Goal: Information Seeking & Learning: Learn about a topic

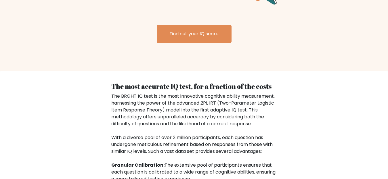
scroll to position [748, 0]
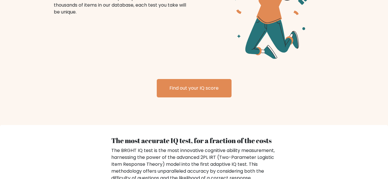
drag, startPoint x: 191, startPoint y: 82, endPoint x: 58, endPoint y: 84, distance: 133.0
click at [58, 84] on div "Find out your IQ score" at bounding box center [194, 81] width 295 height 32
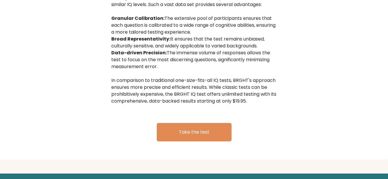
scroll to position [973, 0]
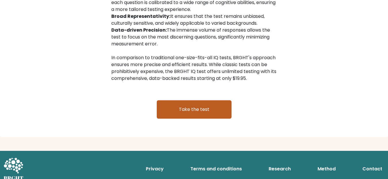
click at [196, 100] on link "Take the test" at bounding box center [194, 109] width 75 height 18
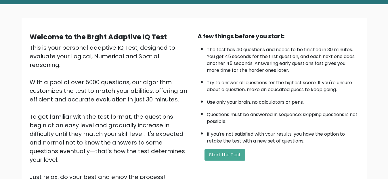
scroll to position [84, 0]
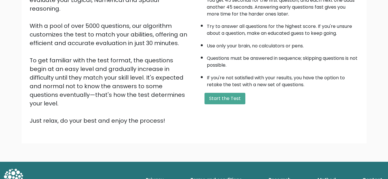
scroll to position [84, 0]
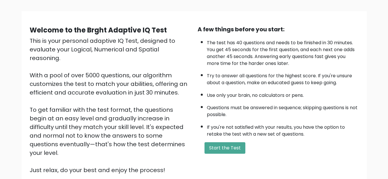
scroll to position [84, 0]
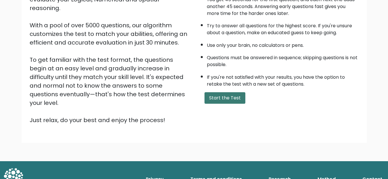
click at [231, 97] on button "Start the Test" at bounding box center [225, 98] width 41 height 12
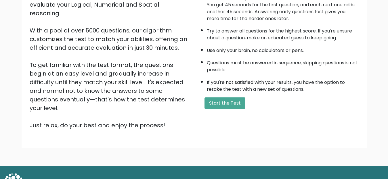
scroll to position [84, 0]
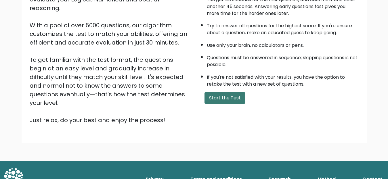
click at [228, 97] on button "Start the Test" at bounding box center [225, 98] width 41 height 12
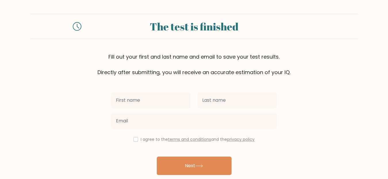
scroll to position [23, 0]
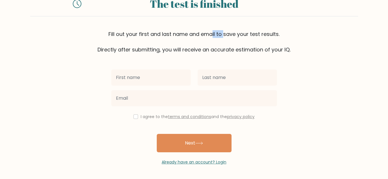
drag, startPoint x: 126, startPoint y: 32, endPoint x: 139, endPoint y: 33, distance: 13.3
click at [139, 33] on div "Fill out your first and last name and email to save your test results. Directly…" at bounding box center [194, 41] width 328 height 23
click at [146, 34] on div "Fill out your first and last name and email to save your test results. Directly…" at bounding box center [194, 41] width 328 height 23
click at [157, 35] on div "Fill out your first and last name and email to save your test results. Directly…" at bounding box center [194, 41] width 328 height 23
click at [192, 37] on div "Fill out your first and last name and email to save your test results. Directly…" at bounding box center [194, 41] width 328 height 23
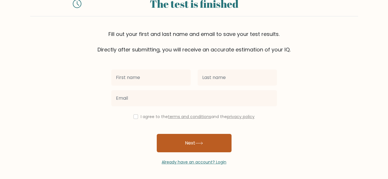
click at [187, 140] on button "Next" at bounding box center [194, 143] width 75 height 18
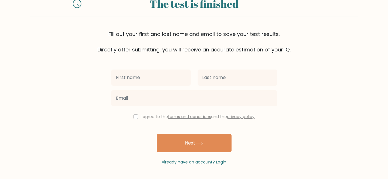
click at [205, 46] on div "Fill out your first and last name and email to save your test results. Directly…" at bounding box center [194, 41] width 328 height 23
click at [136, 115] on input "checkbox" at bounding box center [136, 117] width 5 height 5
click at [136, 116] on input "checkbox" at bounding box center [136, 117] width 5 height 5
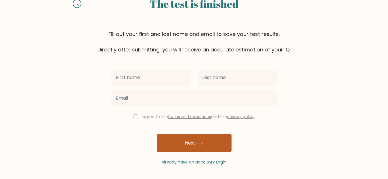
click at [188, 142] on button "Next" at bounding box center [194, 143] width 75 height 18
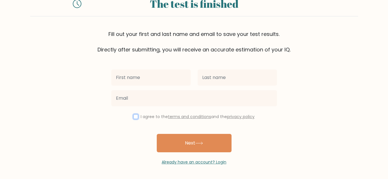
click at [136, 115] on input "checkbox" at bounding box center [136, 117] width 5 height 5
checkbox input "true"
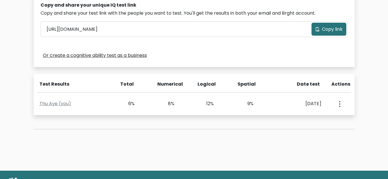
scroll to position [202, 0]
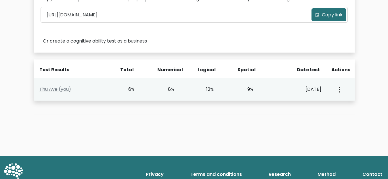
click at [341, 92] on button "button" at bounding box center [339, 90] width 5 height 18
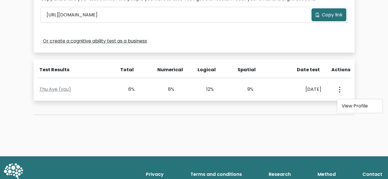
drag, startPoint x: 47, startPoint y: 68, endPoint x: 85, endPoint y: 68, distance: 38.3
click at [85, 68] on div "Test Results" at bounding box center [74, 70] width 71 height 7
click at [133, 69] on div "Total" at bounding box center [125, 70] width 17 height 7
drag, startPoint x: 139, startPoint y: 68, endPoint x: 112, endPoint y: 64, distance: 27.6
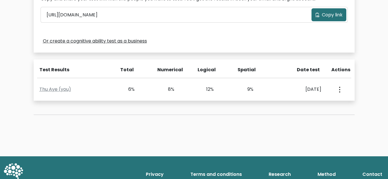
click at [112, 64] on div "Test Results Total Numerical Logical Spatial Date test Actions Thu Aye (you) 6%…" at bounding box center [194, 80] width 321 height 41
click at [157, 65] on div "Test Results Total Numerical Logical Spatial Date test Actions Thu Aye (you) 6%…" at bounding box center [194, 80] width 321 height 41
drag, startPoint x: 164, startPoint y: 65, endPoint x: 206, endPoint y: 64, distance: 41.5
click at [206, 64] on div "Test Results Total Numerical Logical Spatial Date test Actions Thu Aye (you) 6%…" at bounding box center [194, 80] width 321 height 41
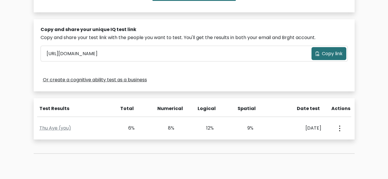
scroll to position [173, 0]
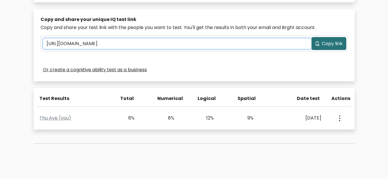
drag, startPoint x: 185, startPoint y: 44, endPoint x: 111, endPoint y: 39, distance: 74.5
click at [111, 39] on input "[URL][DOMAIN_NAME]" at bounding box center [177, 44] width 269 height 10
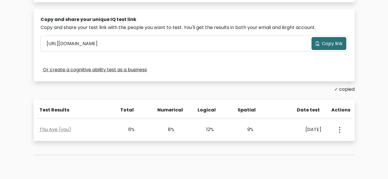
click at [262, 22] on div "Copy and share your unique IQ test link" at bounding box center [194, 19] width 307 height 7
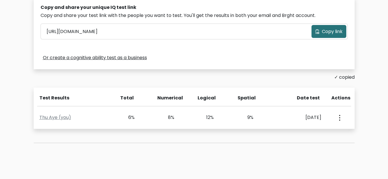
scroll to position [202, 0]
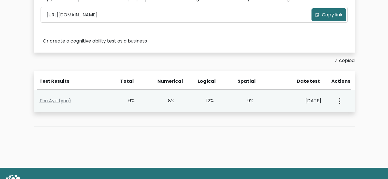
drag, startPoint x: 147, startPoint y: 97, endPoint x: 261, endPoint y: 94, distance: 113.2
click at [261, 94] on div "Thu Aye (you) 6% 8% 12% 9% Sept. 5, 2025 View Profile" at bounding box center [194, 101] width 321 height 23
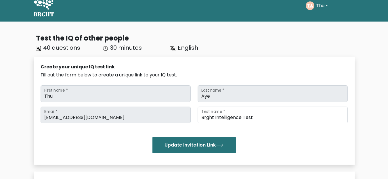
scroll to position [0, 0]
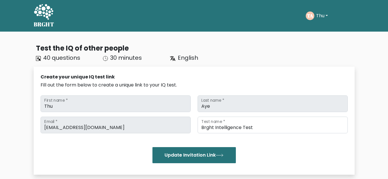
click at [328, 15] on button "Thu" at bounding box center [322, 15] width 15 height 7
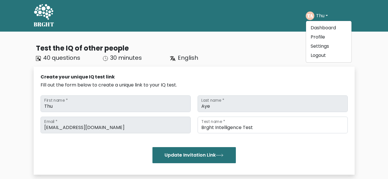
drag, startPoint x: 68, startPoint y: 102, endPoint x: 64, endPoint y: 105, distance: 4.7
click at [67, 102] on input "Thu" at bounding box center [116, 104] width 150 height 17
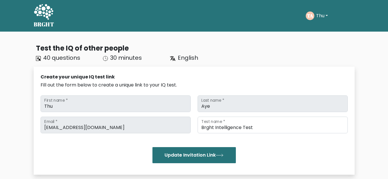
click at [55, 106] on input "Thu" at bounding box center [116, 104] width 150 height 17
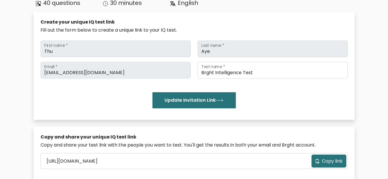
scroll to position [58, 0]
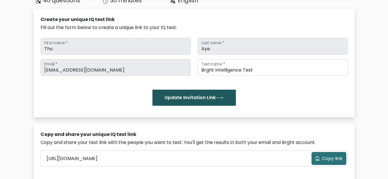
click at [171, 98] on button "Update Invitation Link" at bounding box center [194, 98] width 83 height 16
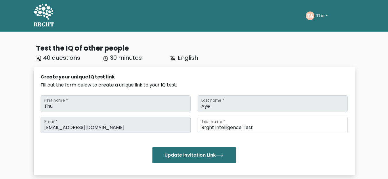
click at [327, 15] on button "Thu" at bounding box center [322, 15] width 15 height 7
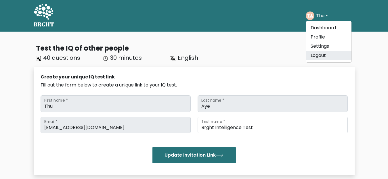
click at [316, 56] on link "Logout" at bounding box center [328, 55] width 45 height 9
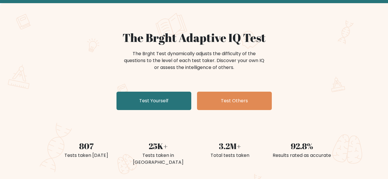
scroll to position [29, 0]
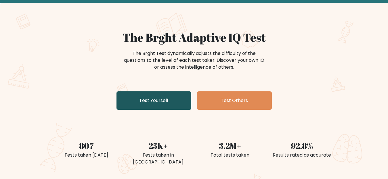
click at [170, 101] on link "Test Yourself" at bounding box center [154, 101] width 75 height 18
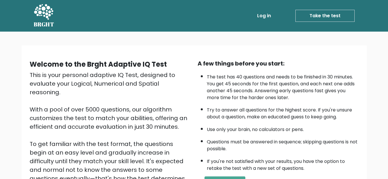
click at [337, 15] on link "Take the test" at bounding box center [325, 16] width 59 height 12
click at [317, 13] on link "Take the test" at bounding box center [325, 16] width 59 height 12
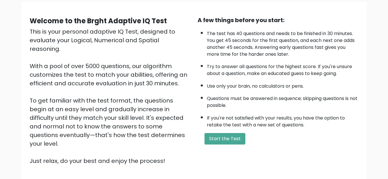
scroll to position [58, 0]
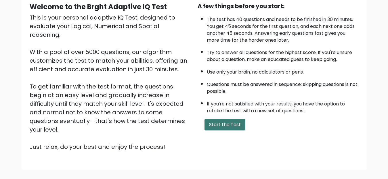
click at [234, 121] on button "Start the Test" at bounding box center [225, 125] width 41 height 12
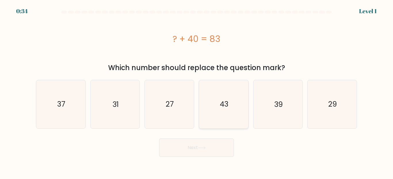
click at [226, 104] on text "43" at bounding box center [224, 104] width 9 height 10
click at [197, 91] on input "d. 43" at bounding box center [197, 90] width 0 height 1
radio input "true"
click at [210, 147] on button "Next" at bounding box center [196, 148] width 75 height 18
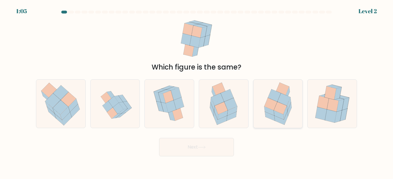
click at [275, 110] on icon at bounding box center [280, 108] width 13 height 12
click at [197, 91] on input "e." at bounding box center [197, 90] width 0 height 1
radio input "true"
click at [216, 143] on button "Next" at bounding box center [196, 147] width 75 height 18
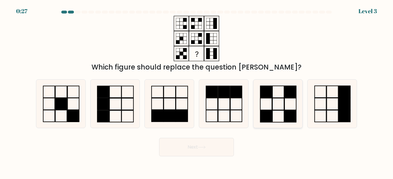
click at [280, 101] on icon at bounding box center [278, 104] width 48 height 48
click at [197, 91] on input "e." at bounding box center [197, 90] width 0 height 1
radio input "true"
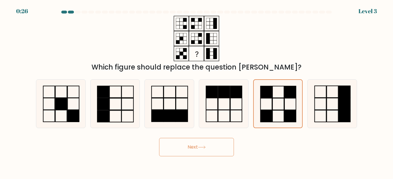
click at [217, 143] on button "Next" at bounding box center [196, 147] width 75 height 18
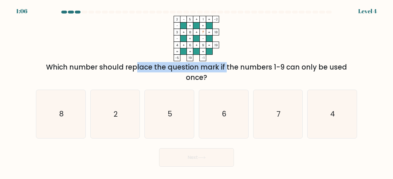
drag, startPoint x: 89, startPoint y: 66, endPoint x: 181, endPoint y: 69, distance: 91.9
click at [181, 69] on div "Which number should replace the question mark if the numbers 1-9 can only be us…" at bounding box center [196, 72] width 314 height 21
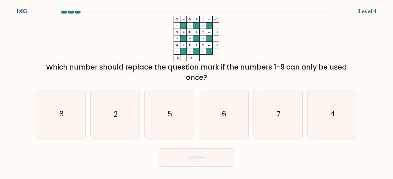
click at [192, 71] on div "Which number should replace the question mark if the numbers 1-9 can only be us…" at bounding box center [196, 72] width 314 height 21
click at [264, 67] on div "Which number should replace the question mark if the numbers 1-9 can only be us…" at bounding box center [196, 72] width 314 height 21
click at [288, 68] on div "Which number should replace the question mark if the numbers 1-9 can only be us…" at bounding box center [196, 72] width 314 height 21
click at [292, 70] on div "Which number should replace the question mark if the numbers 1-9 can only be us…" at bounding box center [196, 72] width 314 height 21
click at [310, 68] on div "Which number should replace the question mark if the numbers 1-9 can only be us…" at bounding box center [196, 72] width 314 height 21
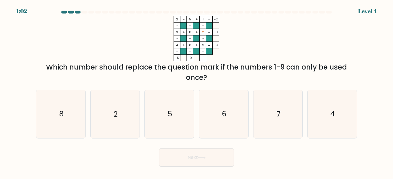
click at [330, 69] on div "Which number should replace the question mark if the numbers 1-9 can only be us…" at bounding box center [196, 72] width 314 height 21
click at [343, 69] on div "Which number should replace the question mark if the numbers 1-9 can only be us…" at bounding box center [196, 72] width 314 height 21
drag, startPoint x: 77, startPoint y: 65, endPoint x: 287, endPoint y: 74, distance: 210.1
click at [287, 74] on div "Which number should replace the question mark if the numbers 1-9 can only be us…" at bounding box center [196, 72] width 314 height 21
click at [94, 65] on div "Which number should replace the question mark if the numbers 1-9 can only be us…" at bounding box center [196, 72] width 314 height 21
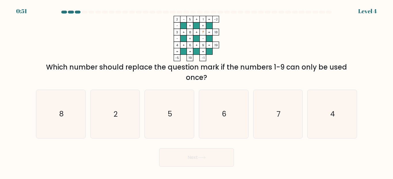
drag, startPoint x: 81, startPoint y: 66, endPoint x: 216, endPoint y: 74, distance: 135.0
click at [216, 74] on div "Which number should replace the question mark if the numbers 1-9 can only be us…" at bounding box center [196, 72] width 314 height 21
click at [110, 70] on div "Which number should replace the question mark if the numbers 1-9 can only be us…" at bounding box center [196, 72] width 314 height 21
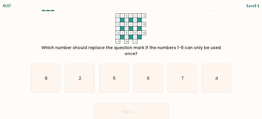
drag, startPoint x: 253, startPoint y: 0, endPoint x: 184, endPoint y: 110, distance: 130.0
click at [184, 110] on div "Next" at bounding box center [131, 110] width 207 height 21
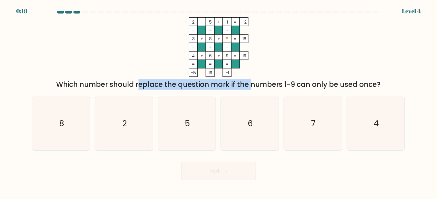
drag, startPoint x: 88, startPoint y: 81, endPoint x: 205, endPoint y: 84, distance: 117.2
click at [205, 84] on div "Which number should replace the question mark if the numbers 1-9 can only be us…" at bounding box center [218, 84] width 366 height 10
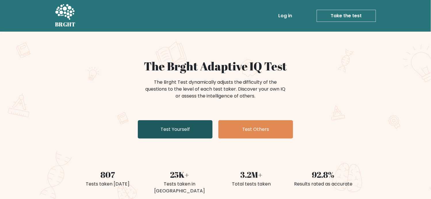
click at [184, 128] on link "Test Yourself" at bounding box center [175, 129] width 75 height 18
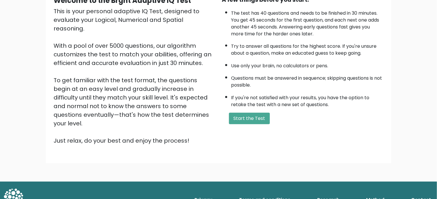
scroll to position [64, 0]
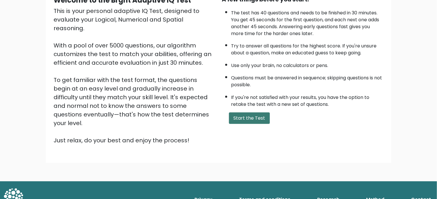
click at [254, 115] on button "Start the Test" at bounding box center [249, 119] width 41 height 12
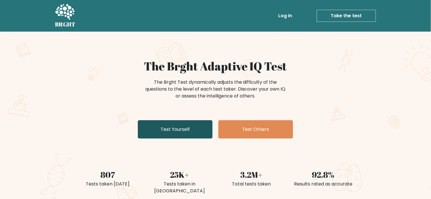
click at [163, 125] on link "Test Yourself" at bounding box center [175, 129] width 75 height 18
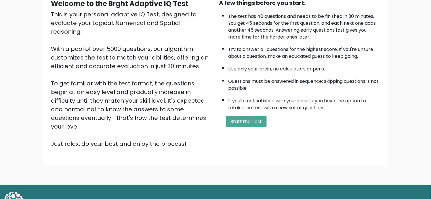
scroll to position [64, 0]
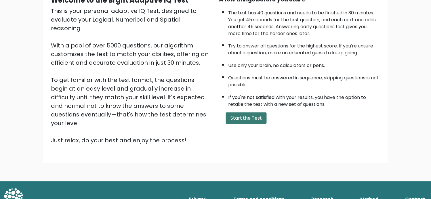
click at [247, 117] on button "Start the Test" at bounding box center [246, 119] width 41 height 12
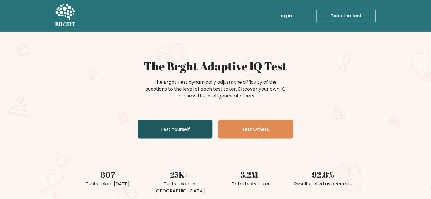
click at [183, 128] on link "Test Yourself" at bounding box center [175, 129] width 75 height 18
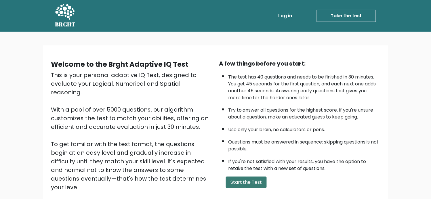
click at [240, 181] on button "Start the Test" at bounding box center [246, 183] width 41 height 12
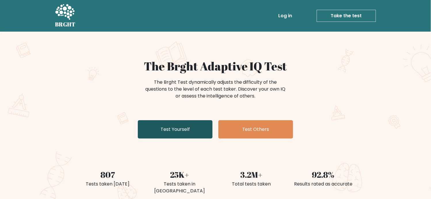
click at [185, 130] on link "Test Yourself" at bounding box center [175, 129] width 75 height 18
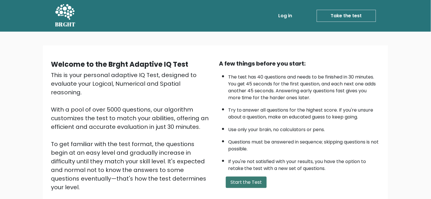
click at [245, 179] on button "Start the Test" at bounding box center [246, 183] width 41 height 12
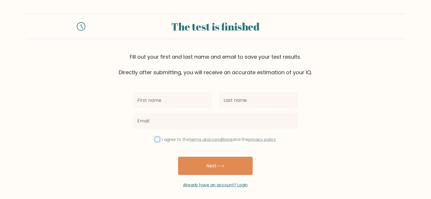
click at [158, 140] on input "checkbox" at bounding box center [157, 139] width 5 height 5
checkbox input "true"
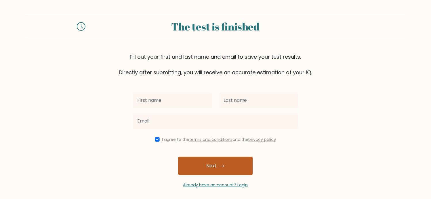
click at [217, 168] on button "Next" at bounding box center [215, 166] width 75 height 18
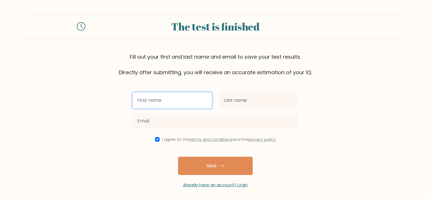
click at [178, 106] on input "text" at bounding box center [172, 100] width 79 height 16
click at [170, 105] on input "text" at bounding box center [172, 100] width 79 height 16
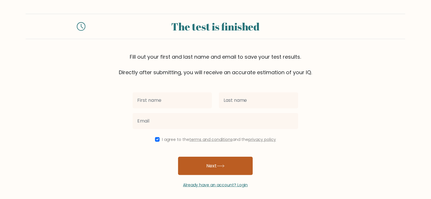
click at [211, 157] on button "Next" at bounding box center [215, 166] width 75 height 18
click at [224, 159] on button "Next" at bounding box center [215, 166] width 75 height 18
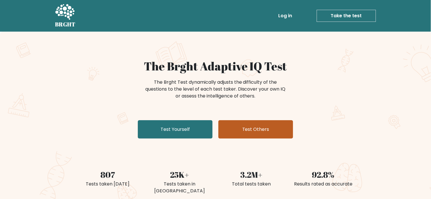
click at [264, 132] on link "Test Others" at bounding box center [256, 129] width 75 height 18
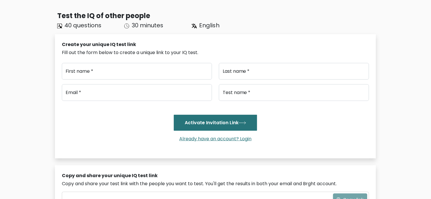
scroll to position [32, 0]
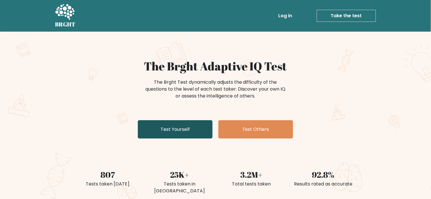
click at [168, 128] on link "Test Yourself" at bounding box center [175, 129] width 75 height 18
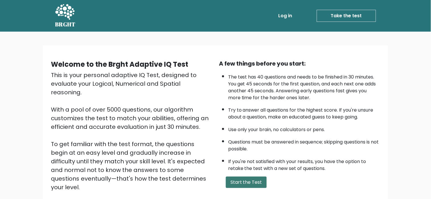
click at [248, 181] on button "Start the Test" at bounding box center [246, 183] width 41 height 12
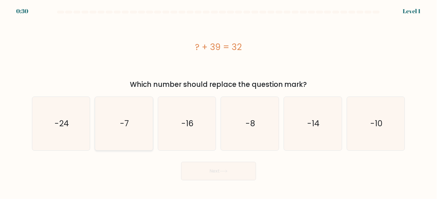
click at [130, 128] on icon "-7" at bounding box center [124, 124] width 54 height 54
click at [219, 102] on input "b. -7" at bounding box center [219, 101] width 0 height 3
radio input "true"
click at [207, 172] on button "Next" at bounding box center [218, 171] width 75 height 18
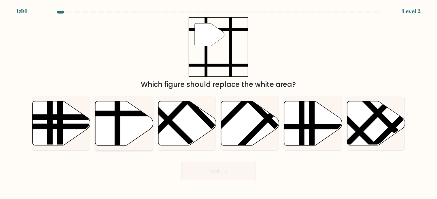
click at [142, 125] on icon at bounding box center [124, 123] width 58 height 44
click at [219, 102] on input "b." at bounding box center [219, 101] width 0 height 3
radio input "true"
click at [190, 168] on button "Next" at bounding box center [218, 171] width 75 height 18
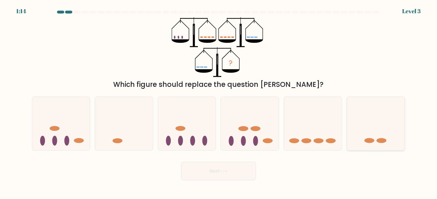
click at [371, 145] on icon at bounding box center [376, 124] width 58 height 48
click at [219, 102] on input "f." at bounding box center [219, 101] width 0 height 3
radio input "true"
click at [233, 172] on button "Next" at bounding box center [218, 171] width 75 height 18
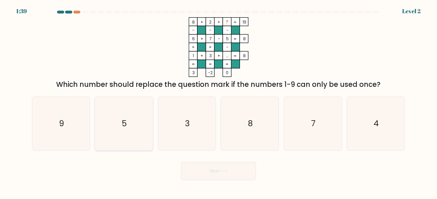
click at [125, 129] on text "5" at bounding box center [124, 123] width 5 height 11
click at [219, 102] on input "b. 5" at bounding box center [219, 101] width 0 height 3
radio input "true"
click at [222, 172] on icon at bounding box center [224, 171] width 8 height 3
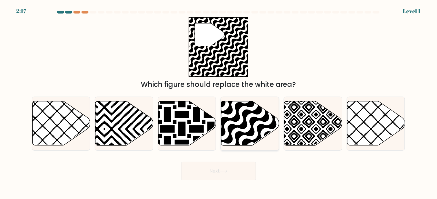
click at [244, 136] on icon at bounding box center [250, 123] width 58 height 44
click at [219, 102] on input "d." at bounding box center [219, 101] width 0 height 3
radio input "true"
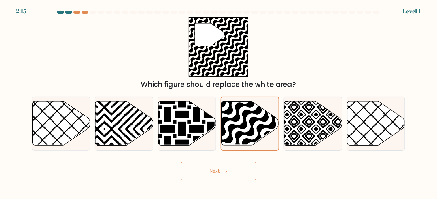
click at [232, 171] on button "Next" at bounding box center [218, 171] width 75 height 18
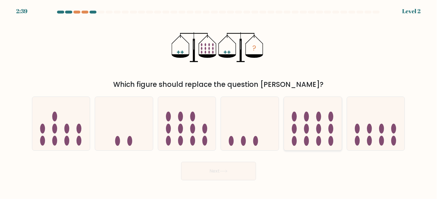
click at [318, 136] on ellipse at bounding box center [318, 141] width 5 height 10
click at [219, 102] on input "e." at bounding box center [219, 101] width 0 height 3
radio input "true"
click at [232, 168] on button "Next" at bounding box center [218, 171] width 75 height 18
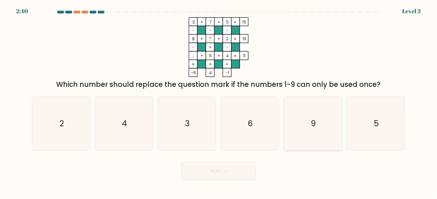
click at [315, 119] on text "9" at bounding box center [313, 123] width 5 height 11
click at [219, 102] on input "e. 9" at bounding box center [219, 101] width 0 height 3
radio input "true"
click at [221, 171] on button "Next" at bounding box center [218, 171] width 75 height 18
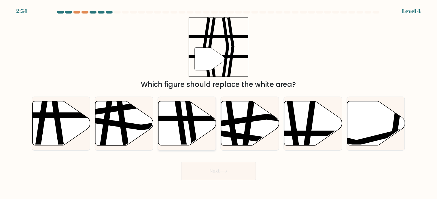
click at [188, 123] on icon at bounding box center [187, 123] width 58 height 44
click at [219, 102] on input "c." at bounding box center [219, 101] width 0 height 3
radio input "true"
click at [199, 170] on button "Next" at bounding box center [218, 171] width 75 height 18
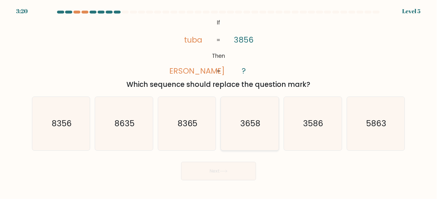
click at [250, 128] on text "3658" at bounding box center [250, 123] width 20 height 11
click at [219, 102] on input "d. 3658" at bounding box center [219, 101] width 0 height 3
radio input "true"
click at [225, 170] on icon at bounding box center [224, 171] width 8 height 3
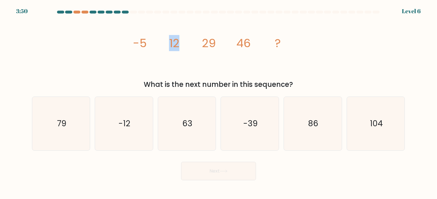
drag, startPoint x: 168, startPoint y: 40, endPoint x: 184, endPoint y: 41, distance: 16.4
click at [184, 41] on icon "image/svg+xml -5 12 29 46 ?" at bounding box center [218, 47] width 173 height 60
drag, startPoint x: 238, startPoint y: 45, endPoint x: 250, endPoint y: 43, distance: 11.9
click at [250, 43] on tspan "46" at bounding box center [243, 43] width 14 height 16
click at [233, 52] on icon "image/svg+xml -5 12 29 46 ?" at bounding box center [218, 47] width 173 height 60
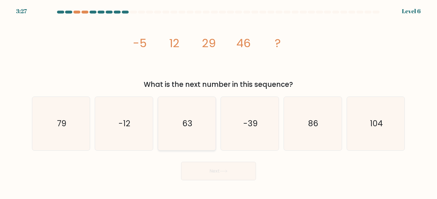
click at [193, 126] on icon "63" at bounding box center [187, 124] width 54 height 54
click at [219, 102] on input "c. 63" at bounding box center [219, 101] width 0 height 3
radio input "true"
drag, startPoint x: 223, startPoint y: 170, endPoint x: 170, endPoint y: 51, distance: 130.4
click at [170, 51] on form at bounding box center [218, 96] width 437 height 170
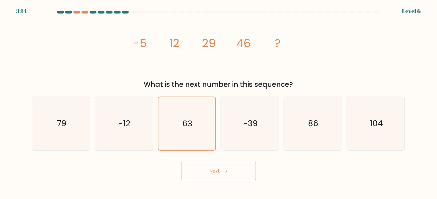
click at [225, 170] on icon at bounding box center [224, 171] width 8 height 3
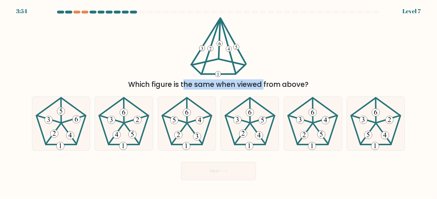
drag, startPoint x: 143, startPoint y: 82, endPoint x: 212, endPoint y: 82, distance: 69.1
click at [212, 82] on div "Which figure is the same when viewed from above?" at bounding box center [218, 84] width 366 height 10
click at [238, 87] on div "Which figure is the same when viewed from above?" at bounding box center [218, 84] width 366 height 10
click at [258, 82] on div "Which figure is the same when viewed from above?" at bounding box center [218, 84] width 366 height 10
click at [282, 85] on div "Which figure is the same when viewed from above?" at bounding box center [218, 84] width 366 height 10
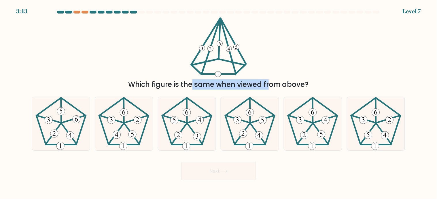
drag, startPoint x: 151, startPoint y: 84, endPoint x: 218, endPoint y: 79, distance: 67.0
click at [218, 79] on div "Which figure is the same when viewed from above?" at bounding box center [218, 84] width 366 height 10
click at [249, 134] on icon at bounding box center [250, 124] width 54 height 54
click at [219, 102] on input "d." at bounding box center [219, 101] width 0 height 3
radio input "true"
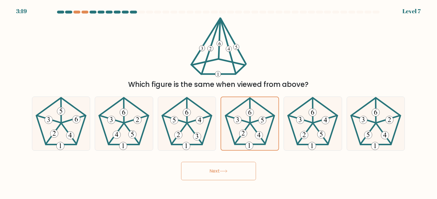
click at [237, 166] on button "Next" at bounding box center [218, 171] width 75 height 18
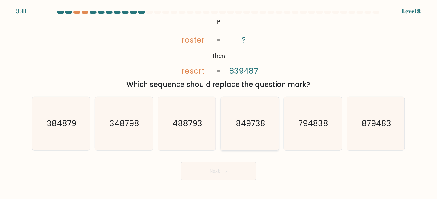
click at [249, 127] on text "849738" at bounding box center [250, 123] width 30 height 11
click at [219, 102] on input "d. 849738" at bounding box center [219, 101] width 0 height 3
radio input "true"
click at [241, 166] on button "Next" at bounding box center [218, 171] width 75 height 18
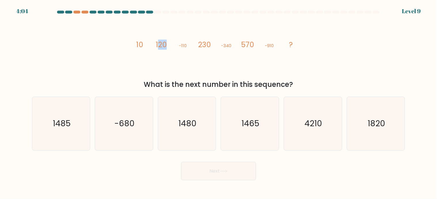
drag, startPoint x: 159, startPoint y: 45, endPoint x: 170, endPoint y: 43, distance: 11.9
click at [170, 43] on icon "image/svg+xml 10 120 -110 230 -340 570 -910 ?" at bounding box center [218, 47] width 173 height 60
click at [168, 48] on icon "image/svg+xml 10 120 -110 230 -340 570 -910 ?" at bounding box center [218, 47] width 173 height 60
drag, startPoint x: 266, startPoint y: 46, endPoint x: 274, endPoint y: 45, distance: 8.1
click at [273, 45] on tspan "-910" at bounding box center [269, 46] width 9 height 6
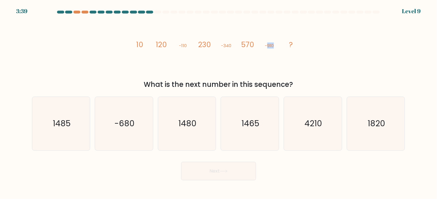
click at [276, 45] on icon "image/svg+xml 10 120 -110 230 -340 570 -910 ?" at bounding box center [218, 47] width 173 height 60
drag, startPoint x: 275, startPoint y: 44, endPoint x: 263, endPoint y: 45, distance: 11.8
click at [263, 45] on icon "image/svg+xml 10 120 -110 230 -340 570 -910 ?" at bounding box center [218, 47] width 173 height 60
drag, startPoint x: 181, startPoint y: 45, endPoint x: 209, endPoint y: 41, distance: 28.1
click at [209, 41] on g "10 120 -110 230 -340 570 -910 ?" at bounding box center [214, 45] width 157 height 10
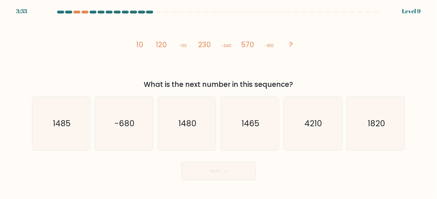
click at [227, 43] on tspan "-340" at bounding box center [226, 46] width 10 height 6
drag, startPoint x: 223, startPoint y: 46, endPoint x: 240, endPoint y: 44, distance: 17.1
click at [240, 44] on icon "image/svg+xml 10 120 -110 230 -340 570 -910 ?" at bounding box center [218, 47] width 173 height 60
click at [241, 44] on tspan "570" at bounding box center [247, 45] width 13 height 10
click at [224, 45] on tspan "-340" at bounding box center [226, 46] width 10 height 6
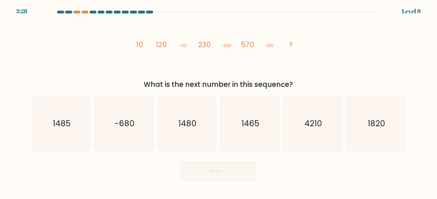
click at [235, 45] on icon "image/svg+xml 10 120 -110 230 -340 570 -910 ?" at bounding box center [218, 47] width 173 height 60
drag, startPoint x: 234, startPoint y: 44, endPoint x: 197, endPoint y: 44, distance: 36.6
click at [197, 44] on icon "image/svg+xml 10 120 -110 230 -340 570 -910 ?" at bounding box center [218, 47] width 173 height 60
click at [204, 44] on tspan "230" at bounding box center [204, 45] width 13 height 10
drag, startPoint x: 276, startPoint y: 45, endPoint x: 246, endPoint y: 45, distance: 30.8
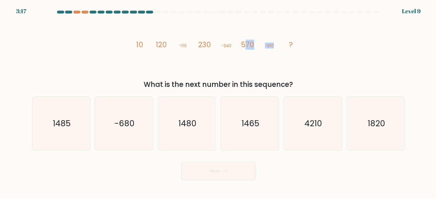
click at [246, 45] on icon "image/svg+xml 10 120 -110 230 -340 570 -910 ?" at bounding box center [218, 47] width 173 height 60
click at [272, 47] on tspan "-910" at bounding box center [269, 46] width 9 height 6
click at [186, 126] on text "1480" at bounding box center [187, 123] width 18 height 11
click at [219, 102] on input "c. 1480" at bounding box center [219, 101] width 0 height 3
radio input "true"
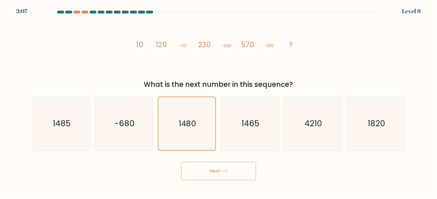
click at [214, 170] on button "Next" at bounding box center [218, 171] width 75 height 18
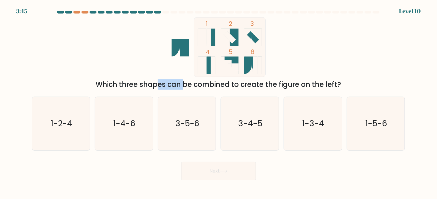
drag, startPoint x: 109, startPoint y: 84, endPoint x: 132, endPoint y: 82, distance: 23.1
click at [132, 82] on div "Which three shapes can be combined to create the figure on the left?" at bounding box center [218, 84] width 366 height 10
click at [150, 83] on div "Which three shapes can be combined to create the figure on the left?" at bounding box center [218, 84] width 366 height 10
click at [159, 84] on div "Which three shapes can be combined to create the figure on the left?" at bounding box center [218, 84] width 366 height 10
click at [189, 83] on div "Which three shapes can be combined to create the figure on the left?" at bounding box center [218, 84] width 366 height 10
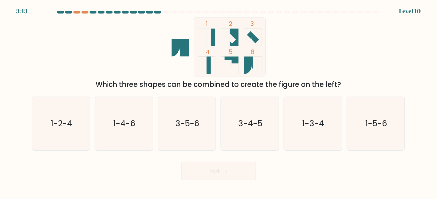
click at [216, 84] on div "Which three shapes can be combined to create the figure on the left?" at bounding box center [218, 84] width 366 height 10
click at [246, 85] on div "Which three shapes can be combined to create the figure on the left?" at bounding box center [218, 84] width 366 height 10
drag, startPoint x: 269, startPoint y: 84, endPoint x: 286, endPoint y: 84, distance: 17.0
click at [269, 84] on div "Which three shapes can be combined to create the figure on the left?" at bounding box center [218, 84] width 366 height 10
click at [293, 84] on div "Which three shapes can be combined to create the figure on the left?" at bounding box center [218, 84] width 366 height 10
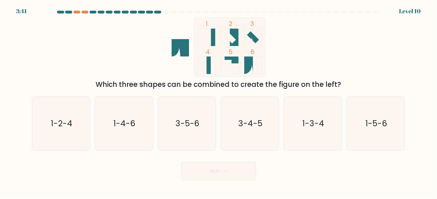
click at [321, 86] on div "Which three shapes can be combined to create the figure on the left?" at bounding box center [218, 84] width 366 height 10
click at [248, 62] on icon at bounding box center [247, 66] width 7 height 18
click at [374, 128] on text "1-5-6" at bounding box center [376, 123] width 22 height 11
click at [219, 102] on input "f. 1-5-6" at bounding box center [219, 101] width 0 height 3
radio input "true"
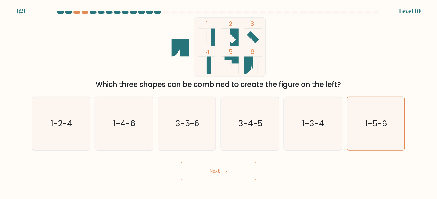
click at [233, 166] on button "Next" at bounding box center [218, 171] width 75 height 18
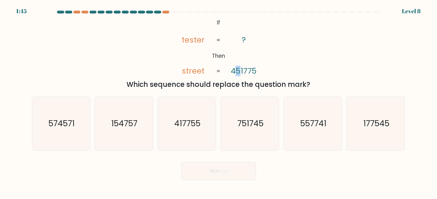
drag, startPoint x: 239, startPoint y: 71, endPoint x: 235, endPoint y: 70, distance: 4.0
click at [235, 70] on tspan "451775" at bounding box center [244, 71] width 26 height 11
click at [71, 133] on icon "574571" at bounding box center [61, 124] width 54 height 54
click at [219, 102] on input "a. 574571" at bounding box center [219, 101] width 0 height 3
radio input "true"
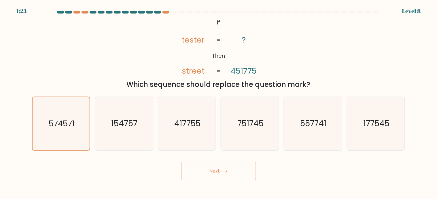
click at [219, 170] on button "Next" at bounding box center [218, 171] width 75 height 18
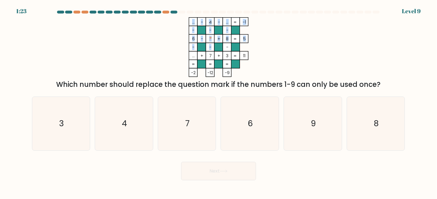
drag, startPoint x: 210, startPoint y: 46, endPoint x: 212, endPoint y: 44, distance: 3.9
click at [212, 44] on icon "... - 4 - ... -1 - - - 6 - ? + 8 5 - - - ... + 7 + 3 = 11 = = = = -2 -12 -9 =" at bounding box center [218, 47] width 173 height 60
click at [212, 45] on rect at bounding box center [210, 47] width 8 height 8
click at [210, 41] on tspan "?" at bounding box center [210, 39] width 3 height 6
click at [309, 119] on icon "9" at bounding box center [313, 124] width 54 height 54
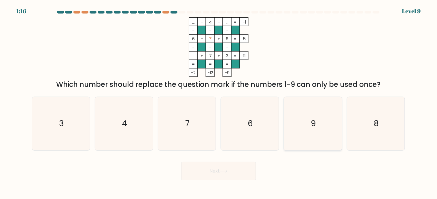
click at [219, 102] on input "e. 9" at bounding box center [219, 101] width 0 height 3
radio input "true"
click at [218, 168] on button "Next" at bounding box center [218, 171] width 75 height 18
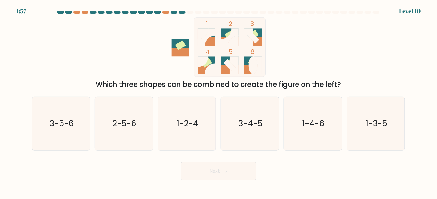
click at [109, 82] on div "Which three shapes can be combined to create the figure on the left?" at bounding box center [218, 84] width 366 height 10
click at [133, 82] on div "Which three shapes can be combined to create the figure on the left?" at bounding box center [218, 84] width 366 height 10
click at [151, 88] on div "Which three shapes can be combined to create the figure on the left?" at bounding box center [218, 84] width 366 height 10
click at [179, 85] on div "Which three shapes can be combined to create the figure on the left?" at bounding box center [218, 84] width 366 height 10
click at [199, 84] on div "Which three shapes can be combined to create the figure on the left?" at bounding box center [218, 84] width 366 height 10
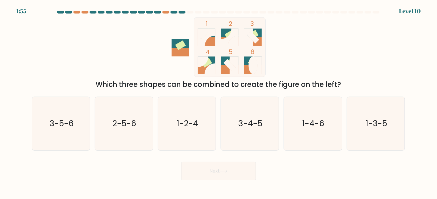
click at [229, 83] on div "Which three shapes can be combined to create the figure on the left?" at bounding box center [218, 84] width 366 height 10
click at [246, 83] on div "Which three shapes can be combined to create the figure on the left?" at bounding box center [218, 84] width 366 height 10
drag, startPoint x: 146, startPoint y: 85, endPoint x: 185, endPoint y: 85, distance: 39.4
click at [185, 85] on div "Which three shapes can be combined to create the figure on the left?" at bounding box center [218, 84] width 366 height 10
click at [210, 84] on div "Which three shapes can be combined to create the figure on the left?" at bounding box center [218, 84] width 366 height 10
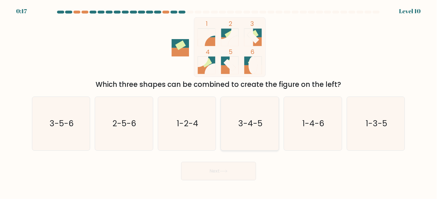
click at [254, 119] on text "3-4-5" at bounding box center [250, 123] width 24 height 11
click at [219, 102] on input "d. 3-4-5" at bounding box center [219, 101] width 0 height 3
radio input "true"
click at [231, 171] on button "Next" at bounding box center [218, 171] width 75 height 18
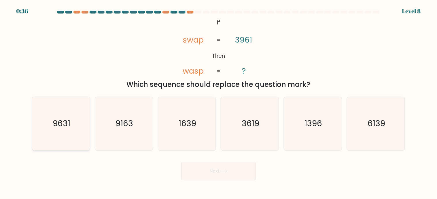
click at [58, 124] on text "9631" at bounding box center [62, 123] width 18 height 11
click at [219, 102] on input "a. 9631" at bounding box center [219, 101] width 0 height 3
radio input "true"
click at [207, 171] on button "Next" at bounding box center [218, 171] width 75 height 18
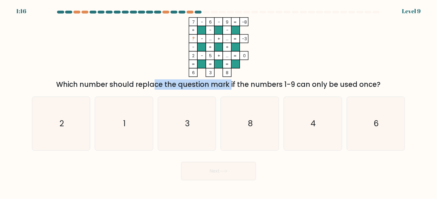
drag, startPoint x: 105, startPoint y: 83, endPoint x: 178, endPoint y: 81, distance: 72.3
click at [178, 81] on div "Which number should replace the question mark if the numbers 1-9 can only be us…" at bounding box center [218, 84] width 366 height 10
click at [198, 81] on div "Which number should replace the question mark if the numbers 1-9 can only be us…" at bounding box center [218, 84] width 366 height 10
click at [128, 122] on icon "1" at bounding box center [124, 124] width 54 height 54
click at [219, 102] on input "b. 1" at bounding box center [219, 101] width 0 height 3
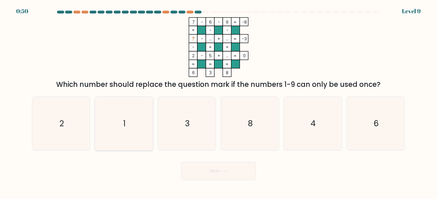
radio input "true"
click at [223, 171] on icon at bounding box center [224, 171] width 8 height 3
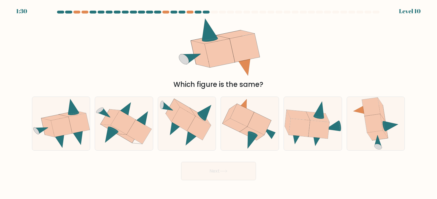
drag, startPoint x: 188, startPoint y: 84, endPoint x: 237, endPoint y: 85, distance: 48.7
click at [237, 85] on div "Which figure is the same?" at bounding box center [218, 84] width 366 height 10
click at [368, 114] on icon at bounding box center [371, 107] width 18 height 19
click at [219, 102] on input "f." at bounding box center [219, 101] width 0 height 3
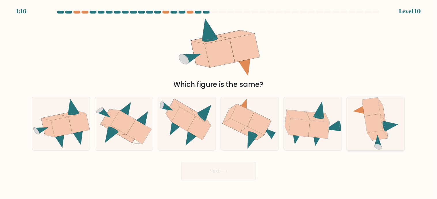
radio input "true"
click at [243, 170] on button "Next" at bounding box center [218, 171] width 75 height 18
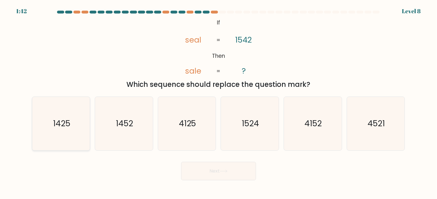
click at [71, 125] on icon "1425" at bounding box center [61, 124] width 54 height 54
click at [219, 102] on input "a. 1425" at bounding box center [219, 101] width 0 height 3
radio input "true"
click at [220, 169] on button "Next" at bounding box center [218, 171] width 75 height 18
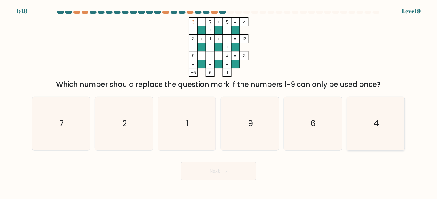
click at [361, 116] on icon "4" at bounding box center [376, 124] width 54 height 54
click at [219, 102] on input "f. 4" at bounding box center [219, 101] width 0 height 3
radio input "true"
click at [235, 171] on button "Next" at bounding box center [218, 171] width 75 height 18
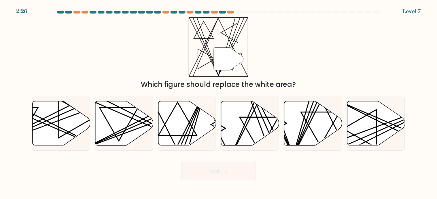
drag, startPoint x: 157, startPoint y: 86, endPoint x: 288, endPoint y: 85, distance: 131.9
click at [288, 85] on div "Which figure should replace the white area?" at bounding box center [218, 84] width 366 height 10
click at [314, 123] on icon at bounding box center [313, 123] width 58 height 44
click at [219, 102] on input "e." at bounding box center [219, 101] width 0 height 3
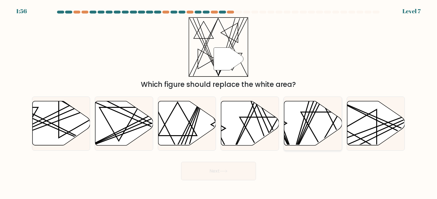
radio input "true"
click at [229, 169] on button "Next" at bounding box center [218, 171] width 75 height 18
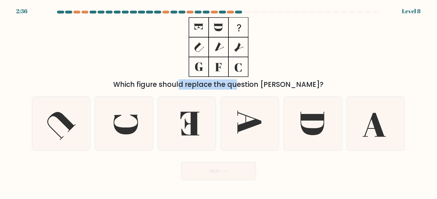
drag, startPoint x: 151, startPoint y: 84, endPoint x: 212, endPoint y: 83, distance: 61.0
click at [206, 83] on div "Which figure should replace the question mark?" at bounding box center [218, 84] width 366 height 10
click at [219, 84] on div "Which figure should replace the question mark?" at bounding box center [218, 84] width 366 height 10
drag, startPoint x: 271, startPoint y: 84, endPoint x: 282, endPoint y: 82, distance: 10.3
click at [272, 84] on div "Which figure should replace the question mark?" at bounding box center [218, 84] width 366 height 10
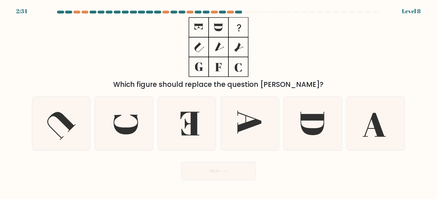
click at [284, 81] on div "Which figure should replace the question mark?" at bounding box center [218, 84] width 366 height 10
drag, startPoint x: 150, startPoint y: 83, endPoint x: 288, endPoint y: 88, distance: 138.6
click at [288, 88] on div "Which figure should replace the question mark?" at bounding box center [218, 84] width 366 height 10
click at [310, 85] on div "Which figure should replace the question mark?" at bounding box center [218, 84] width 366 height 10
click at [312, 120] on icon at bounding box center [313, 124] width 24 height 24
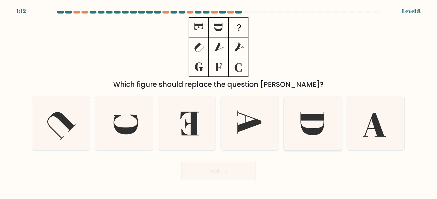
click at [219, 102] on input "e." at bounding box center [219, 101] width 0 height 3
radio input "true"
click at [227, 173] on button "Next" at bounding box center [218, 171] width 75 height 18
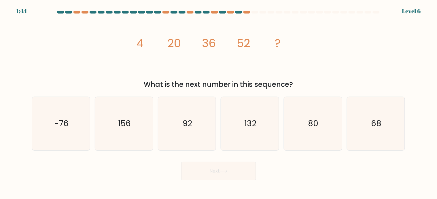
drag, startPoint x: 205, startPoint y: 85, endPoint x: 255, endPoint y: 81, distance: 50.9
click at [255, 81] on div "What is the next number in this sequence?" at bounding box center [218, 84] width 366 height 10
click at [203, 79] on div "image/svg+xml 4 20 36 52 ? What is the next number in this sequence?" at bounding box center [219, 53] width 380 height 73
click at [141, 44] on tspan "4" at bounding box center [139, 43] width 7 height 16
click at [170, 52] on icon "image/svg+xml 4 20 36 52 ?" at bounding box center [218, 47] width 173 height 60
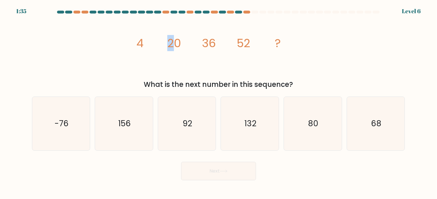
click at [171, 52] on icon "image/svg+xml 4 20 36 52 ?" at bounding box center [218, 47] width 173 height 60
click at [172, 52] on icon "image/svg+xml 4 20 36 52 ?" at bounding box center [218, 47] width 173 height 60
click at [206, 51] on tspan "36" at bounding box center [209, 43] width 14 height 16
click at [209, 51] on tspan "36" at bounding box center [209, 43] width 14 height 16
click at [213, 50] on tspan "36" at bounding box center [209, 43] width 14 height 16
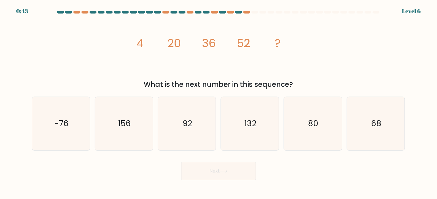
click at [243, 51] on tspan "52" at bounding box center [243, 43] width 14 height 16
click at [248, 50] on tspan "52" at bounding box center [243, 43] width 14 height 16
click at [242, 51] on tspan "52" at bounding box center [243, 43] width 14 height 16
click at [248, 51] on tspan "52" at bounding box center [243, 43] width 14 height 16
click at [240, 54] on icon "image/svg+xml 4 20 36 52 ?" at bounding box center [218, 47] width 173 height 60
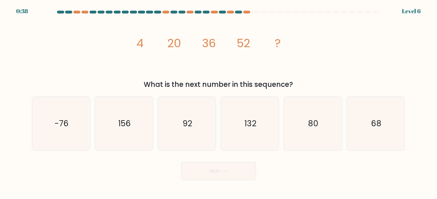
click at [250, 52] on icon "image/svg+xml 4 20 36 52 ?" at bounding box center [218, 47] width 173 height 60
click at [376, 125] on text "68" at bounding box center [376, 123] width 10 height 11
click at [219, 102] on input "f. 68" at bounding box center [219, 101] width 0 height 3
radio input "true"
click at [223, 170] on icon at bounding box center [224, 171] width 8 height 3
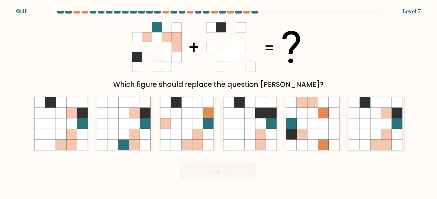
click at [381, 136] on icon at bounding box center [386, 134] width 11 height 11
click at [219, 102] on input "f." at bounding box center [219, 101] width 0 height 3
radio input "true"
click at [364, 132] on icon at bounding box center [365, 134] width 11 height 11
click at [219, 102] on input "f." at bounding box center [219, 101] width 0 height 3
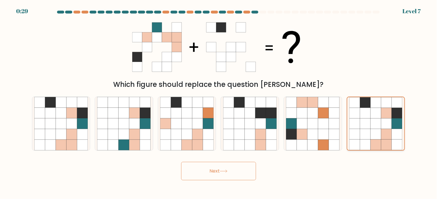
click at [379, 124] on icon at bounding box center [376, 123] width 11 height 11
click at [219, 102] on input "f." at bounding box center [219, 101] width 0 height 3
drag, startPoint x: 363, startPoint y: 129, endPoint x: 347, endPoint y: 143, distance: 21.6
click at [363, 129] on icon at bounding box center [375, 123] width 53 height 53
click at [219, 102] on input "f." at bounding box center [219, 101] width 0 height 3
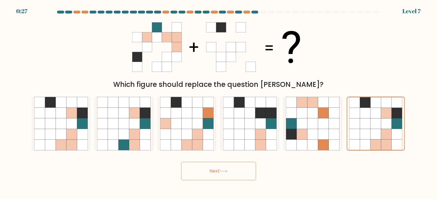
click at [214, 166] on button "Next" at bounding box center [218, 171] width 75 height 18
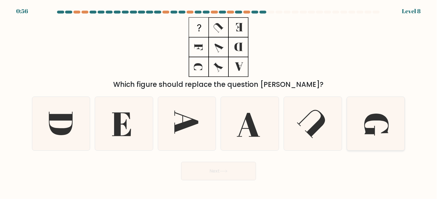
click at [378, 119] on icon at bounding box center [376, 125] width 24 height 22
click at [219, 102] on input "f." at bounding box center [219, 101] width 0 height 3
radio input "true"
click at [227, 170] on icon at bounding box center [224, 171] width 8 height 3
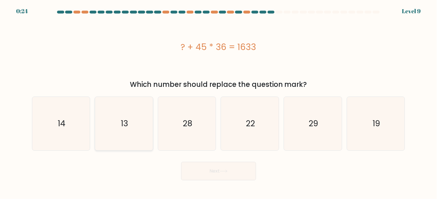
click at [126, 123] on text "13" at bounding box center [124, 123] width 7 height 11
click at [219, 102] on input "b. 13" at bounding box center [219, 101] width 0 height 3
radio input "true"
click at [220, 168] on button "Next" at bounding box center [218, 171] width 75 height 18
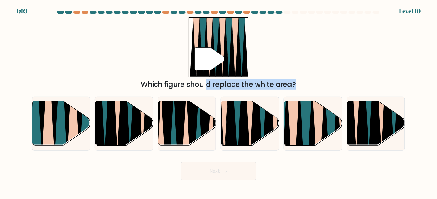
drag, startPoint x: 161, startPoint y: 81, endPoint x: 243, endPoint y: 88, distance: 81.8
click at [243, 88] on div "Which figure should replace the white area?" at bounding box center [218, 84] width 366 height 10
click at [249, 89] on div "Which figure should replace the white area?" at bounding box center [218, 84] width 366 height 10
click at [261, 122] on icon at bounding box center [262, 101] width 13 height 116
click at [219, 102] on input "d." at bounding box center [219, 101] width 0 height 3
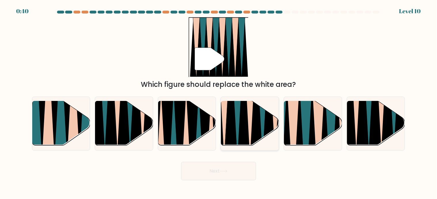
radio input "true"
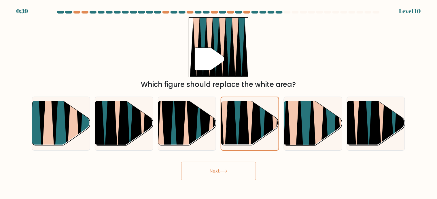
click at [234, 171] on button "Next" at bounding box center [218, 171] width 75 height 18
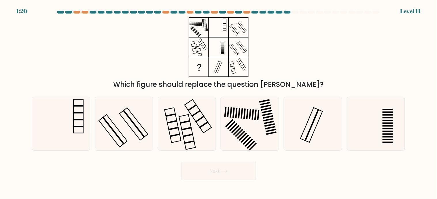
drag, startPoint x: 164, startPoint y: 79, endPoint x: 288, endPoint y: 86, distance: 124.2
click at [288, 86] on div "Which figure should replace the question mark?" at bounding box center [218, 84] width 366 height 10
click at [169, 81] on div "Which figure should replace the question mark?" at bounding box center [218, 84] width 366 height 10
click at [243, 128] on icon at bounding box center [250, 124] width 54 height 54
click at [219, 102] on input "d." at bounding box center [219, 101] width 0 height 3
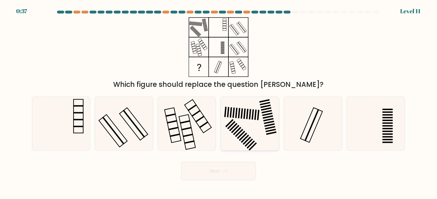
radio input "true"
click at [227, 169] on button "Next" at bounding box center [218, 171] width 75 height 18
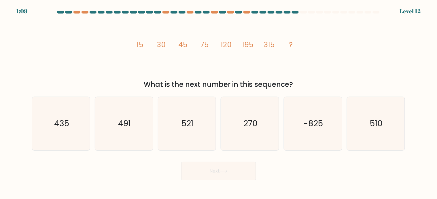
click at [141, 44] on tspan "15" at bounding box center [139, 45] width 7 height 10
click at [167, 45] on icon "image/svg+xml 15 30 45 75 120 195 315 ?" at bounding box center [218, 47] width 173 height 60
click at [157, 46] on tspan "30" at bounding box center [161, 45] width 9 height 10
click at [143, 45] on tspan "15" at bounding box center [139, 45] width 7 height 10
click at [163, 42] on tspan "30" at bounding box center [161, 45] width 9 height 10
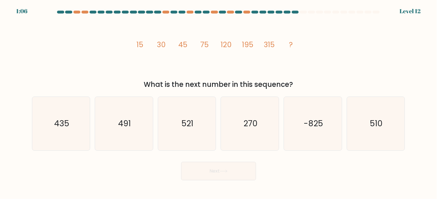
click at [160, 46] on tspan "30" at bounding box center [161, 45] width 9 height 10
drag, startPoint x: 157, startPoint y: 47, endPoint x: 166, endPoint y: 45, distance: 8.6
click at [158, 47] on tspan "30" at bounding box center [161, 45] width 9 height 10
click at [166, 45] on icon "image/svg+xml 15 30 45 75 120 195 315 ?" at bounding box center [218, 47] width 173 height 60
click at [180, 46] on tspan "45" at bounding box center [182, 45] width 9 height 10
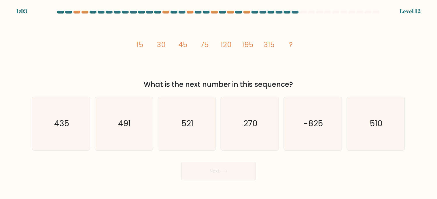
click at [204, 46] on tspan "75" at bounding box center [204, 45] width 8 height 10
click at [180, 50] on tspan "45" at bounding box center [182, 45] width 9 height 10
drag, startPoint x: 159, startPoint y: 41, endPoint x: 189, endPoint y: 41, distance: 29.4
click at [189, 41] on icon "image/svg+xml 15 30 45 75 120 195 315 ?" at bounding box center [218, 47] width 173 height 60
click at [200, 42] on tspan "75" at bounding box center [204, 45] width 8 height 10
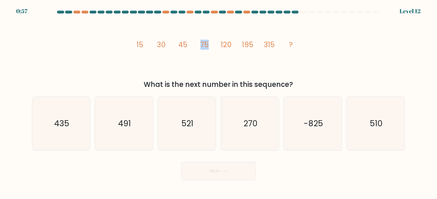
drag, startPoint x: 200, startPoint y: 44, endPoint x: 207, endPoint y: 44, distance: 6.9
click at [207, 44] on tspan "75" at bounding box center [204, 45] width 8 height 10
click at [213, 44] on icon "image/svg+xml 15 30 45 75 120 195 315 ?" at bounding box center [218, 47] width 173 height 60
drag, startPoint x: 213, startPoint y: 44, endPoint x: 179, endPoint y: 44, distance: 33.7
click at [179, 44] on icon "image/svg+xml 15 30 45 75 120 195 315 ?" at bounding box center [218, 47] width 173 height 60
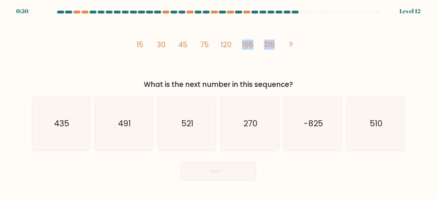
drag, startPoint x: 275, startPoint y: 44, endPoint x: 242, endPoint y: 42, distance: 32.9
click at [242, 42] on icon "image/svg+xml 15 30 45 75 120 195 315 ?" at bounding box center [218, 47] width 173 height 60
click at [261, 42] on icon "image/svg+xml 15 30 45 75 120 195 315 ?" at bounding box center [218, 47] width 173 height 60
click at [375, 127] on text "510" at bounding box center [376, 123] width 13 height 11
click at [219, 102] on input "f. 510" at bounding box center [219, 101] width 0 height 3
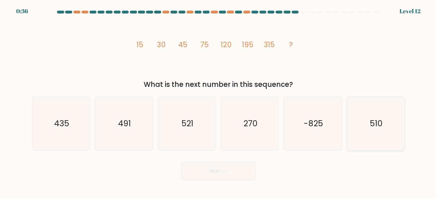
radio input "true"
click at [237, 172] on button "Next" at bounding box center [218, 171] width 75 height 18
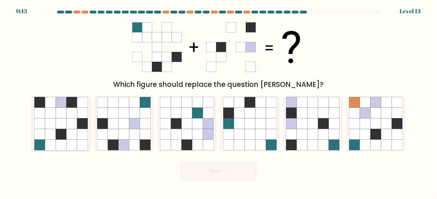
click at [67, 136] on icon at bounding box center [71, 134] width 11 height 11
click at [219, 102] on input "a." at bounding box center [219, 101] width 0 height 3
radio input "true"
click at [206, 173] on button "Next" at bounding box center [218, 171] width 75 height 18
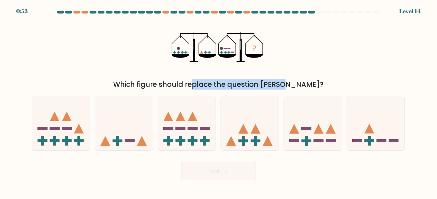
drag, startPoint x: 164, startPoint y: 84, endPoint x: 254, endPoint y: 84, distance: 89.5
click at [254, 84] on div "Which figure should replace the question mark?" at bounding box center [218, 84] width 366 height 10
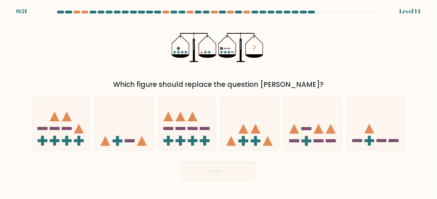
click at [238, 84] on div "Which figure should replace the question mark?" at bounding box center [218, 84] width 366 height 10
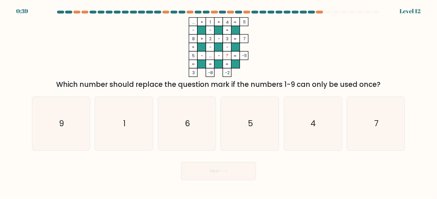
click at [205, 23] on rect at bounding box center [201, 22] width 8 height 8
click at [220, 54] on icon "... + 1 + 4 11 - - + 8 + 2 - 3 7 + - - 5 - ... - ? = -11 = = = = 3 -8 -2 =" at bounding box center [218, 47] width 173 height 60
click at [228, 55] on tspan "?" at bounding box center [227, 56] width 3 height 6
click at [192, 56] on tspan "5" at bounding box center [193, 56] width 3 height 6
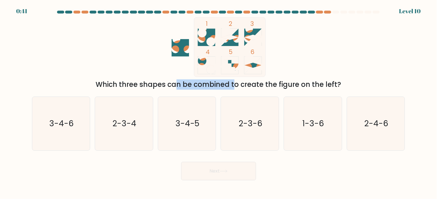
drag, startPoint x: 124, startPoint y: 83, endPoint x: 181, endPoint y: 85, distance: 57.6
click at [181, 85] on div "Which three shapes can be combined to create the figure on the left?" at bounding box center [218, 84] width 366 height 10
click at [241, 84] on div "Which three shapes can be combined to create the figure on the left?" at bounding box center [218, 84] width 366 height 10
click at [165, 85] on div "Which three shapes can be combined to create the figure on the left?" at bounding box center [218, 84] width 366 height 10
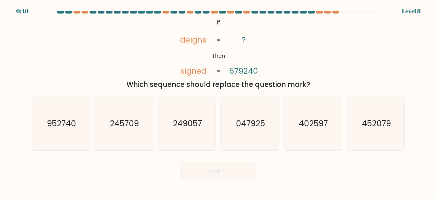
click at [185, 73] on tspan "signed" at bounding box center [193, 71] width 26 height 11
click at [187, 51] on icon "@import url('https://fonts.googleapis.com/css?family=Abril+Fatface:400,100,100i…" at bounding box center [218, 47] width 97 height 60
click at [201, 73] on tspan "signed" at bounding box center [193, 71] width 26 height 11
drag, startPoint x: 252, startPoint y: 70, endPoint x: 249, endPoint y: 71, distance: 3.4
click at [249, 71] on tspan "579240" at bounding box center [243, 71] width 29 height 11
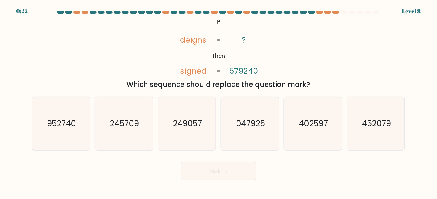
drag, startPoint x: 180, startPoint y: 74, endPoint x: 183, endPoint y: 71, distance: 4.2
click at [181, 74] on tspan "signed" at bounding box center [193, 71] width 26 height 11
click at [185, 71] on tspan "signed" at bounding box center [193, 71] width 26 height 11
click at [189, 71] on tspan "signed" at bounding box center [193, 71] width 26 height 11
click at [193, 71] on tspan "signed" at bounding box center [193, 71] width 26 height 11
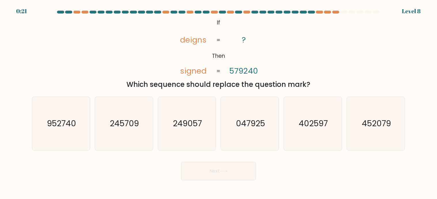
click at [200, 70] on tspan "signed" at bounding box center [193, 71] width 26 height 11
click at [228, 70] on icon "@import url('https://fonts.googleapis.com/css?family=Abril+Fatface:400,100,100i…" at bounding box center [218, 47] width 97 height 60
drag, startPoint x: 233, startPoint y: 67, endPoint x: 239, endPoint y: 72, distance: 7.3
click at [234, 67] on tspan "579240" at bounding box center [243, 71] width 29 height 11
click at [241, 71] on tspan "579240" at bounding box center [243, 71] width 29 height 11
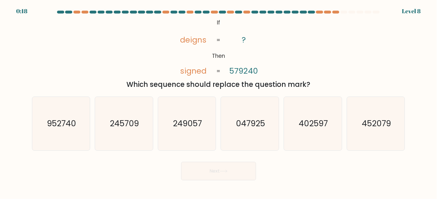
drag, startPoint x: 245, startPoint y: 69, endPoint x: 249, endPoint y: 72, distance: 5.5
click at [246, 69] on tspan "579240" at bounding box center [243, 71] width 29 height 11
click at [250, 72] on tspan "579240" at bounding box center [243, 71] width 29 height 11
click at [254, 73] on tspan "579240" at bounding box center [243, 71] width 29 height 11
drag, startPoint x: 252, startPoint y: 71, endPoint x: 249, endPoint y: 72, distance: 3.5
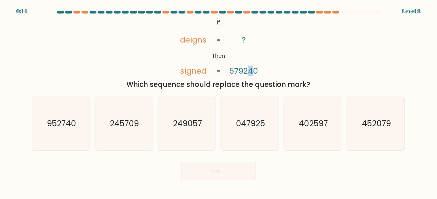
click at [249, 72] on tspan "579240" at bounding box center [243, 71] width 29 height 11
click at [255, 73] on tspan "579240" at bounding box center [243, 71] width 29 height 11
click at [309, 134] on icon "402597" at bounding box center [313, 124] width 54 height 54
click at [219, 102] on input "e. 402597" at bounding box center [219, 101] width 0 height 3
radio input "true"
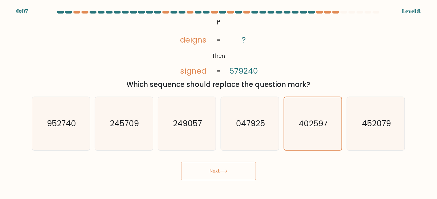
click at [231, 164] on button "Next" at bounding box center [218, 171] width 75 height 18
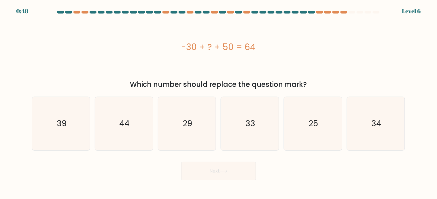
click at [196, 47] on div "-30 + ? + 50 = 64" at bounding box center [218, 47] width 373 height 13
drag, startPoint x: 236, startPoint y: 48, endPoint x: 221, endPoint y: 45, distance: 16.0
click at [221, 45] on div "-30 + ? + 50 = 64" at bounding box center [218, 47] width 373 height 13
click at [219, 45] on div "-30 + ? + 50 = 64" at bounding box center [218, 47] width 373 height 13
click at [204, 47] on div "-30 + ? + 50 = 64" at bounding box center [218, 47] width 373 height 13
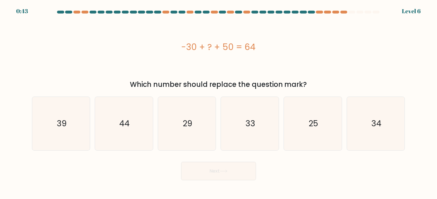
drag, startPoint x: 233, startPoint y: 45, endPoint x: 224, endPoint y: 45, distance: 9.5
click at [224, 45] on div "-30 + ? + 50 = 64" at bounding box center [218, 47] width 373 height 13
drag, startPoint x: 197, startPoint y: 47, endPoint x: 186, endPoint y: 46, distance: 11.0
click at [186, 46] on div "-30 + ? + 50 = 64" at bounding box center [218, 47] width 373 height 13
drag, startPoint x: 214, startPoint y: 47, endPoint x: 208, endPoint y: 48, distance: 6.7
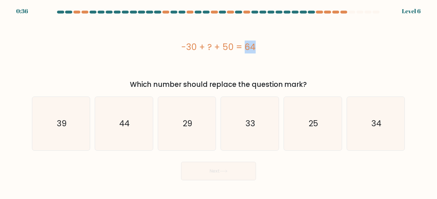
click at [208, 48] on div "-30 + ? + 50 = 64" at bounding box center [218, 47] width 373 height 13
drag, startPoint x: 234, startPoint y: 47, endPoint x: 229, endPoint y: 47, distance: 4.6
click at [229, 47] on div "-30 + ? + 50 = 64" at bounding box center [218, 47] width 373 height 13
drag, startPoint x: 197, startPoint y: 47, endPoint x: 183, endPoint y: 50, distance: 14.8
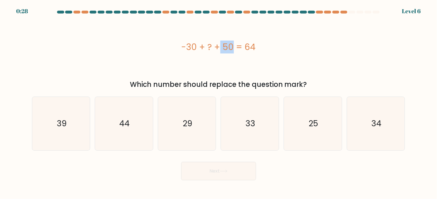
click at [183, 50] on div "-30 + ? + 50 = 64" at bounding box center [218, 47] width 373 height 13
click at [176, 52] on div "-30 + ? + 50 = 64" at bounding box center [218, 47] width 373 height 13
click at [199, 48] on div "-30 + ? + 50 = 64" at bounding box center [218, 47] width 373 height 13
drag, startPoint x: 230, startPoint y: 47, endPoint x: 217, endPoint y: 52, distance: 14.1
click at [221, 48] on div "-30 + ? + 50 = 64" at bounding box center [218, 47] width 373 height 13
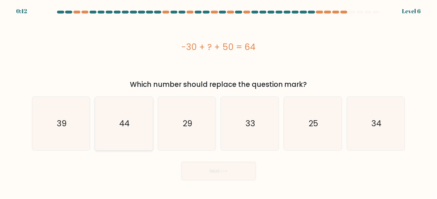
click at [129, 128] on text "44" at bounding box center [124, 123] width 10 height 11
click at [219, 102] on input "b. 44" at bounding box center [219, 101] width 0 height 3
radio input "true"
click at [222, 172] on icon at bounding box center [224, 171] width 8 height 3
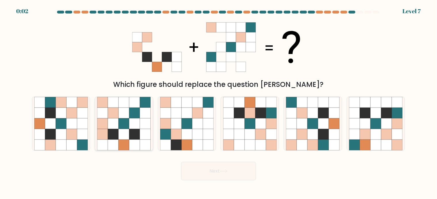
click at [141, 140] on icon at bounding box center [145, 145] width 11 height 11
click at [219, 102] on input "b." at bounding box center [219, 101] width 0 height 3
radio input "true"
click at [237, 171] on button "Next" at bounding box center [218, 171] width 75 height 18
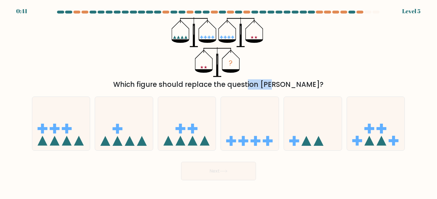
drag, startPoint x: 218, startPoint y: 79, endPoint x: 243, endPoint y: 77, distance: 25.2
click at [243, 77] on div "? Which figure should replace the question mark?" at bounding box center [219, 53] width 380 height 73
click at [241, 79] on div "Which figure should replace the question mark?" at bounding box center [218, 84] width 366 height 10
click at [249, 136] on icon at bounding box center [250, 124] width 58 height 48
click at [219, 102] on input "d." at bounding box center [219, 101] width 0 height 3
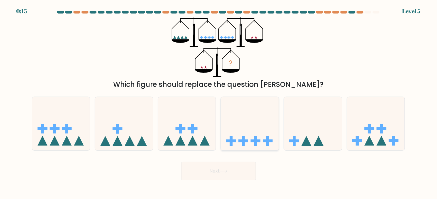
radio input "true"
click at [227, 167] on button "Next" at bounding box center [218, 171] width 75 height 18
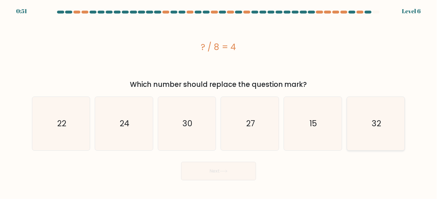
click at [364, 131] on icon "32" at bounding box center [376, 124] width 54 height 54
click at [219, 102] on input "f. 32" at bounding box center [219, 101] width 0 height 3
radio input "true"
click at [227, 171] on icon at bounding box center [223, 171] width 7 height 3
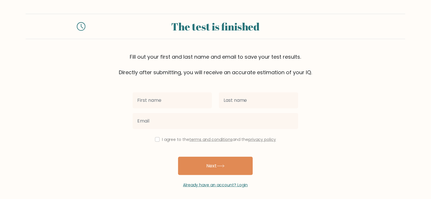
click at [163, 99] on input "text" at bounding box center [172, 100] width 79 height 16
type input "Hnin Thu Zar Aye"
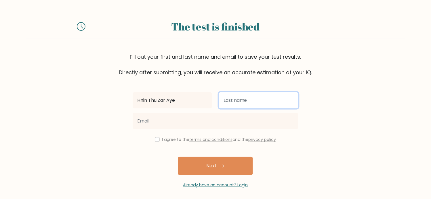
click at [238, 101] on input "text" at bounding box center [258, 100] width 79 height 16
type input "-"
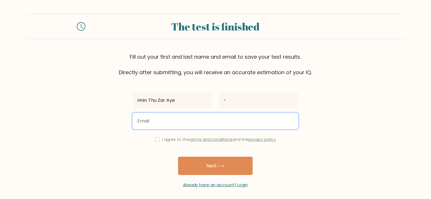
click at [156, 124] on input "email" at bounding box center [216, 121] width 166 height 16
click at [163, 119] on input "[EMAIL_ADDRESS][DOMAIN_NAME]" at bounding box center [216, 121] width 166 height 16
click at [175, 120] on input "[EMAIL_ADDRESS][DOMAIN_NAME]" at bounding box center [216, 121] width 166 height 16
click at [194, 123] on input "[EMAIL_ADDRESS][DOMAIN_NAME]" at bounding box center [216, 121] width 166 height 16
click at [200, 117] on input "[EMAIL_ADDRESS][DOMAIN_NAME]" at bounding box center [216, 121] width 166 height 16
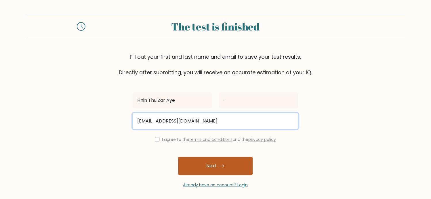
type input "[EMAIL_ADDRESS][DOMAIN_NAME]"
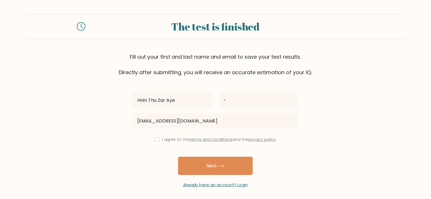
drag, startPoint x: 208, startPoint y: 167, endPoint x: 144, endPoint y: 138, distance: 70.6
click at [145, 138] on div "Hnin Thu Zar Aye - hninthuzar44@gmail.com I agree to the terms and conditions a…" at bounding box center [215, 132] width 173 height 112
click at [157, 140] on input "checkbox" at bounding box center [157, 139] width 5 height 5
checkbox input "true"
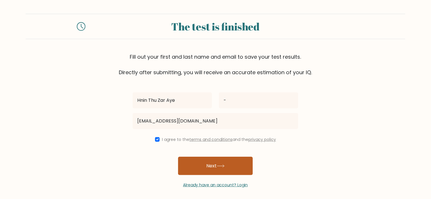
click at [209, 168] on button "Next" at bounding box center [215, 166] width 75 height 18
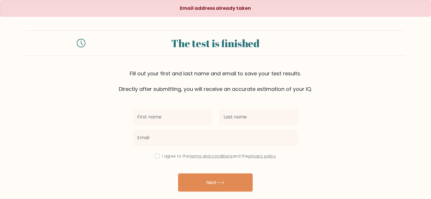
click at [169, 115] on input "text" at bounding box center [172, 117] width 79 height 16
type input "Hnin Thu Zar"
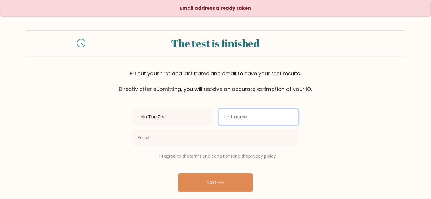
click at [262, 115] on input "text" at bounding box center [258, 117] width 79 height 16
type input "Aye"
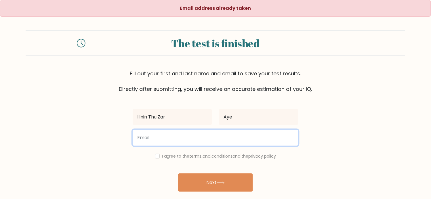
click at [191, 135] on input "email" at bounding box center [216, 138] width 166 height 16
click at [146, 137] on input "[EMAIL_ADDRESS][DOMAIN_NAME]" at bounding box center [216, 138] width 166 height 16
click at [172, 140] on input "[EMAIL_ADDRESS][DOMAIN_NAME]" at bounding box center [216, 138] width 166 height 16
click at [204, 143] on input "[EMAIL_ADDRESS][DOMAIN_NAME]" at bounding box center [216, 138] width 166 height 16
type input "[EMAIL_ADDRESS][DOMAIN_NAME]"
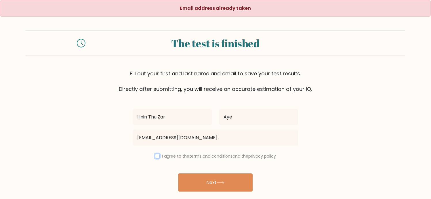
click at [157, 156] on input "checkbox" at bounding box center [157, 156] width 5 height 5
checkbox input "true"
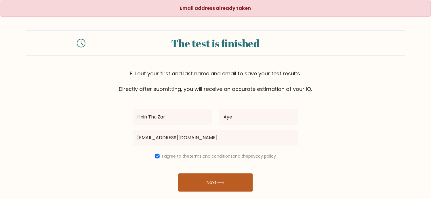
click at [210, 183] on button "Next" at bounding box center [215, 183] width 75 height 18
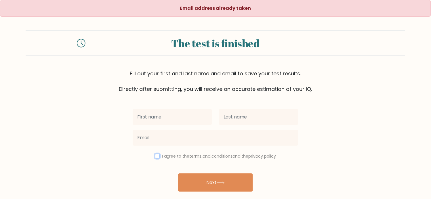
click at [155, 156] on input "checkbox" at bounding box center [157, 156] width 5 height 5
checkbox input "true"
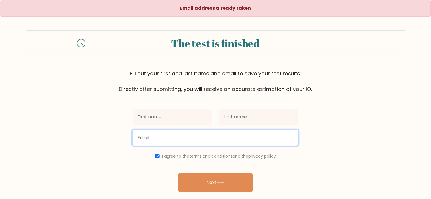
click at [149, 136] on input "email" at bounding box center [216, 138] width 166 height 16
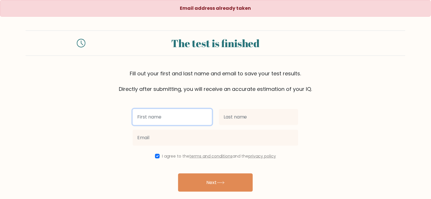
click at [150, 119] on input "text" at bounding box center [172, 117] width 79 height 16
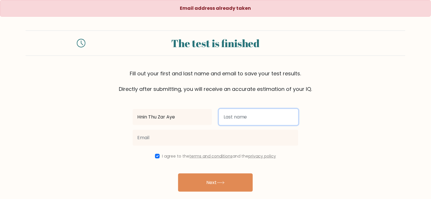
click at [229, 117] on input "text" at bounding box center [258, 117] width 79 height 16
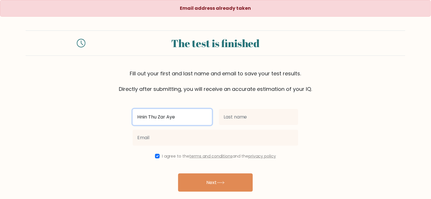
drag, startPoint x: 194, startPoint y: 114, endPoint x: 167, endPoint y: 116, distance: 26.8
click at [167, 116] on input "Hnin Thu Zar Aye" at bounding box center [172, 117] width 79 height 16
type input "Hnin Thu Zar"
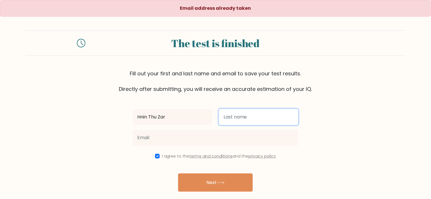
click at [244, 118] on input "text" at bounding box center [258, 117] width 79 height 16
type input "Aye"
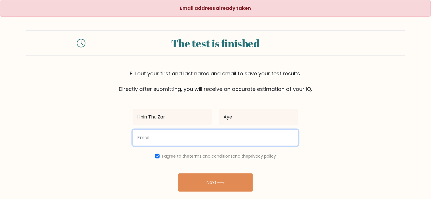
click at [143, 139] on input "email" at bounding box center [216, 138] width 166 height 16
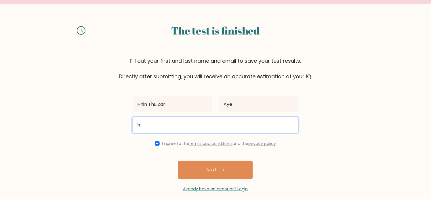
scroll to position [19, 0]
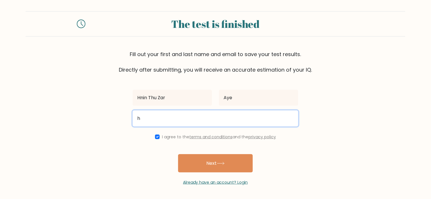
click at [154, 117] on input "h" at bounding box center [216, 119] width 166 height 16
drag, startPoint x: 147, startPoint y: 117, endPoint x: 136, endPoint y: 116, distance: 11.1
click at [136, 116] on input "h" at bounding box center [216, 119] width 166 height 16
drag, startPoint x: 150, startPoint y: 117, endPoint x: 121, endPoint y: 120, distance: 28.5
click at [121, 120] on form "The test is finished Fill out your first and last name and email to save your t…" at bounding box center [215, 98] width 431 height 174
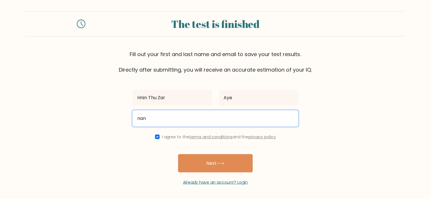
paste input "haymanoo112 nanhaymanoo112@gmail.com"
drag, startPoint x: 178, startPoint y: 118, endPoint x: 94, endPoint y: 113, distance: 85.0
click at [94, 113] on form "The test is finished Fill out your first and last name and email to save your t…" at bounding box center [215, 98] width 431 height 174
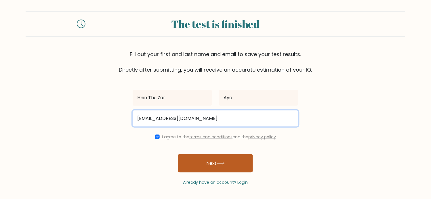
type input "nanhaymanoo112@gmail.com"
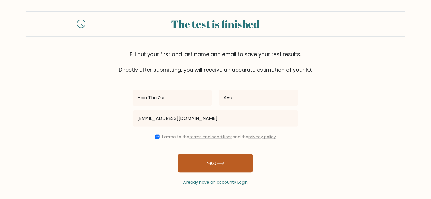
click at [207, 163] on button "Next" at bounding box center [215, 163] width 75 height 18
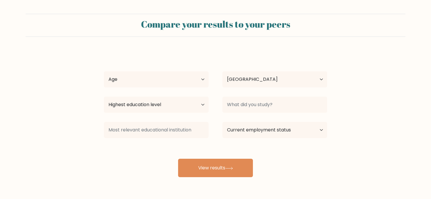
select select "MM"
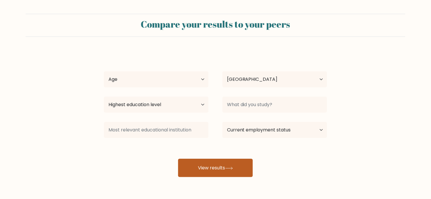
click at [209, 170] on button "View results" at bounding box center [215, 168] width 75 height 18
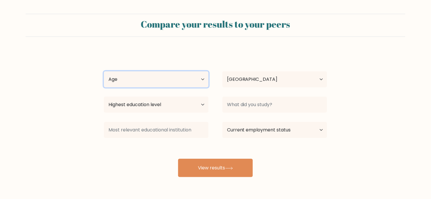
click at [203, 79] on select "Age Under [DEMOGRAPHIC_DATA] [DEMOGRAPHIC_DATA] [DEMOGRAPHIC_DATA] [DEMOGRAPHIC…" at bounding box center [156, 79] width 105 height 16
select select "45_54"
click at [104, 71] on select "Age Under [DEMOGRAPHIC_DATA] [DEMOGRAPHIC_DATA] [DEMOGRAPHIC_DATA] [DEMOGRAPHIC…" at bounding box center [156, 79] width 105 height 16
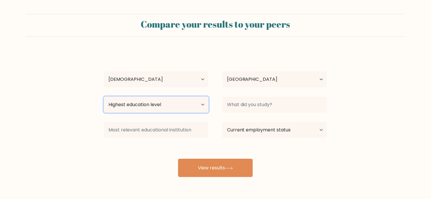
click at [185, 106] on select "Highest education level No schooling Primary Lower Secondary Upper Secondary Oc…" at bounding box center [156, 105] width 105 height 16
select select "doctoral_degree"
click at [104, 97] on select "Highest education level No schooling Primary Lower Secondary Upper Secondary Oc…" at bounding box center [156, 105] width 105 height 16
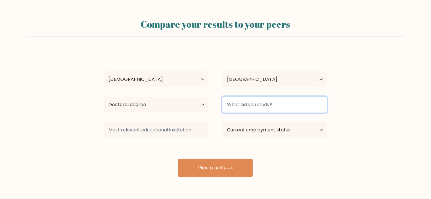
click at [263, 106] on input at bounding box center [275, 105] width 105 height 16
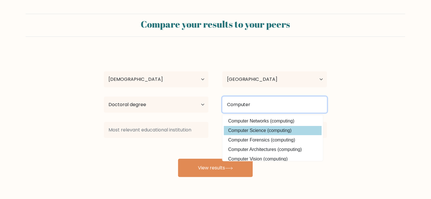
type input "Computer"
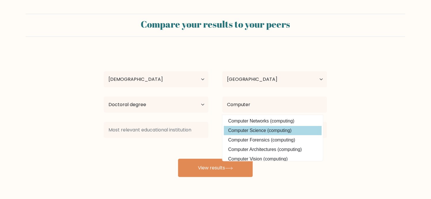
click at [286, 130] on div "Hnin Thu Zar Aye Age Under 18 years old 18-24 years old 25-34 years old 35-44 y…" at bounding box center [215, 114] width 230 height 127
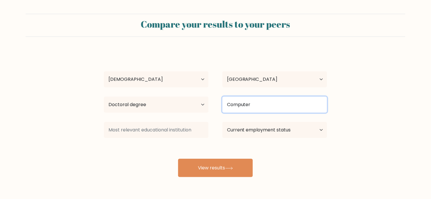
click at [266, 105] on input "Computer" at bounding box center [275, 105] width 105 height 16
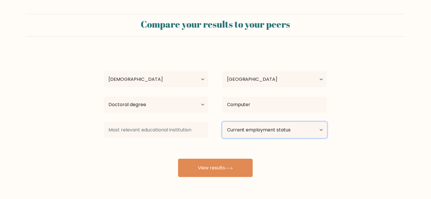
click at [257, 130] on select "Current employment status Employed Student Retired Other / prefer not to answer" at bounding box center [275, 130] width 105 height 16
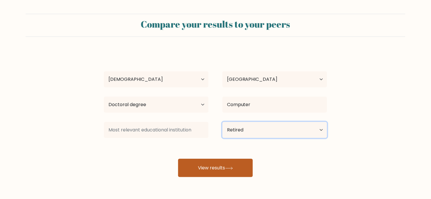
click at [223, 122] on select "Current employment status Employed Student Retired Other / prefer not to answer" at bounding box center [275, 130] width 105 height 16
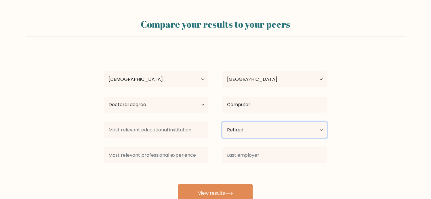
click at [314, 131] on select "Current employment status Employed Student Retired Other / prefer not to answer" at bounding box center [275, 130] width 105 height 16
select select "other"
click at [223, 122] on select "Current employment status Employed Student Retired Other / prefer not to answer" at bounding box center [275, 130] width 105 height 16
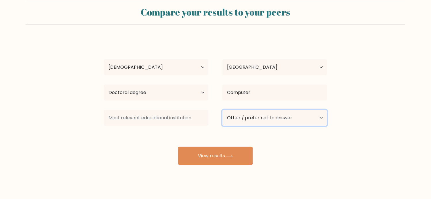
scroll to position [19, 0]
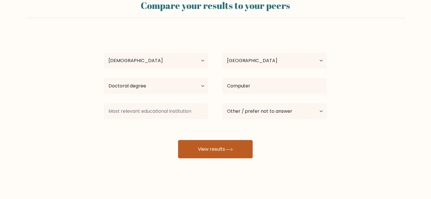
click at [214, 149] on button "View results" at bounding box center [215, 149] width 75 height 18
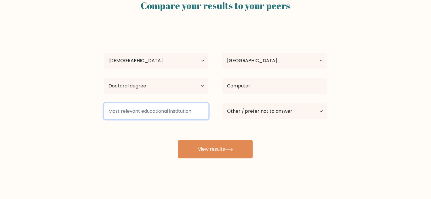
click at [183, 111] on input at bounding box center [156, 111] width 105 height 16
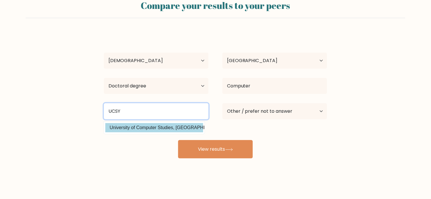
type input "UCSY"
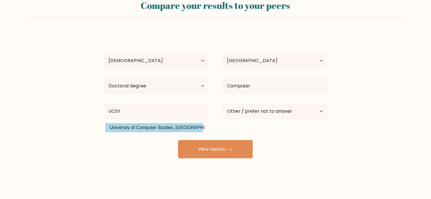
click at [191, 127] on div "Hnin Thu Zar Aye Age Under 18 years old 18-24 years old 25-34 years old 35-44 y…" at bounding box center [215, 95] width 230 height 127
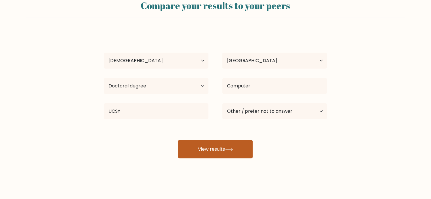
click at [208, 151] on button "View results" at bounding box center [215, 149] width 75 height 18
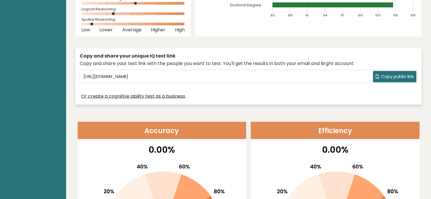
scroll to position [128, 0]
click at [189, 78] on input "[URL][DOMAIN_NAME]" at bounding box center [227, 76] width 292 height 9
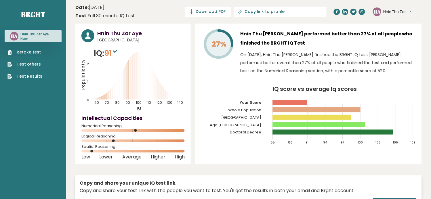
scroll to position [0, 0]
click at [226, 10] on span "Download PDF" at bounding box center [211, 12] width 30 height 6
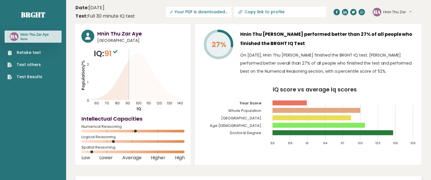
click at [244, 10] on icon at bounding box center [241, 12] width 6 height 6
type input "[URL][DOMAIN_NAME]"
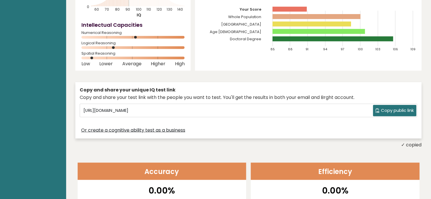
scroll to position [96, 0]
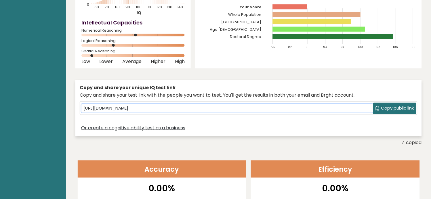
click at [209, 108] on input "[URL][DOMAIN_NAME]" at bounding box center [227, 108] width 292 height 9
click at [397, 107] on span "Copy public link" at bounding box center [397, 108] width 33 height 7
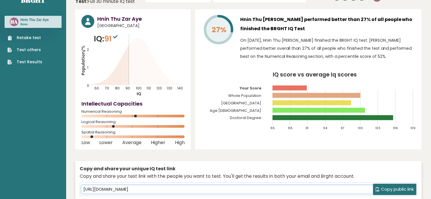
scroll to position [0, 0]
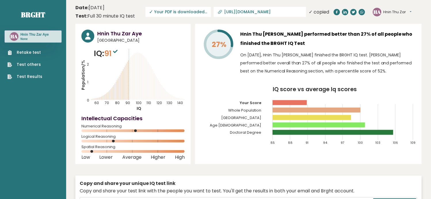
click at [260, 11] on input "[URL][DOMAIN_NAME]" at bounding box center [263, 12] width 78 height 5
click at [412, 12] on button "Hnin Thu Zar" at bounding box center [398, 12] width 28 height 6
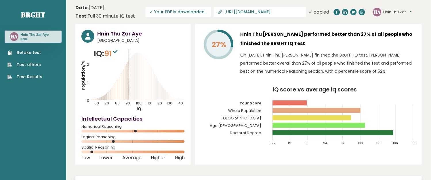
click at [285, 11] on input "[URL][DOMAIN_NAME]" at bounding box center [263, 12] width 78 height 5
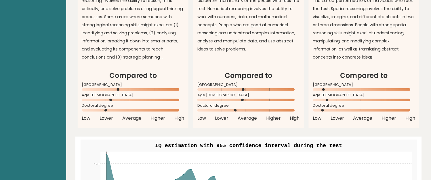
scroll to position [544, 0]
